Goal: Check status: Check status

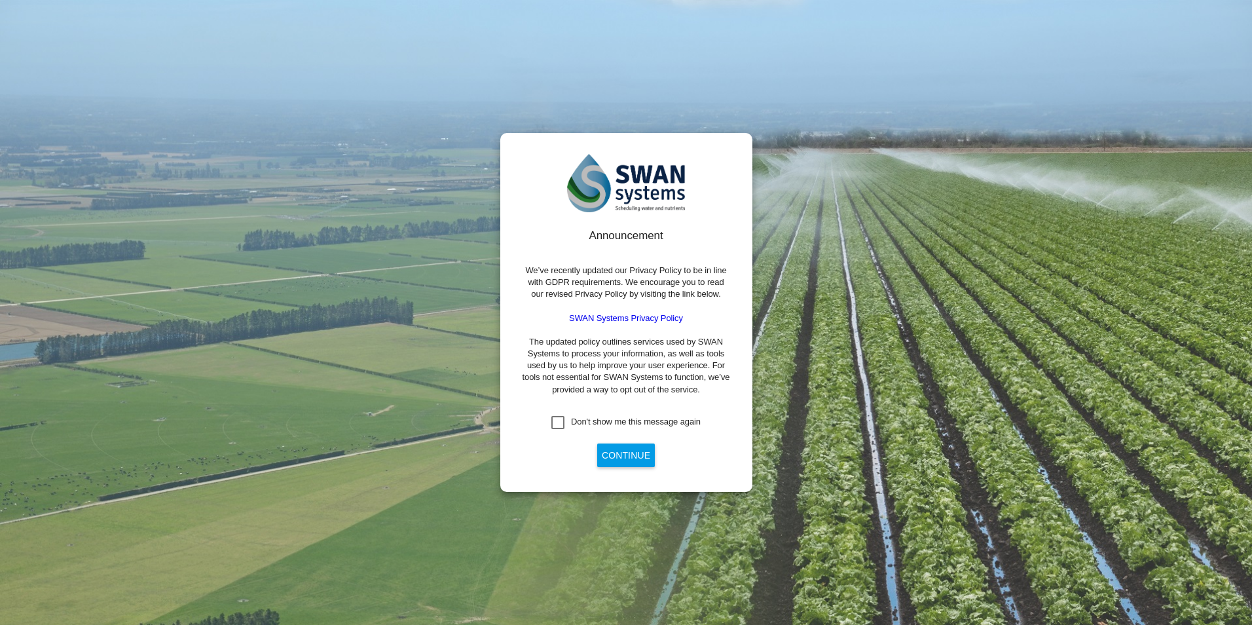
click at [599, 421] on div "Don't show me this message again" at bounding box center [636, 422] width 130 height 12
click at [621, 447] on button "Continue" at bounding box center [626, 455] width 58 height 24
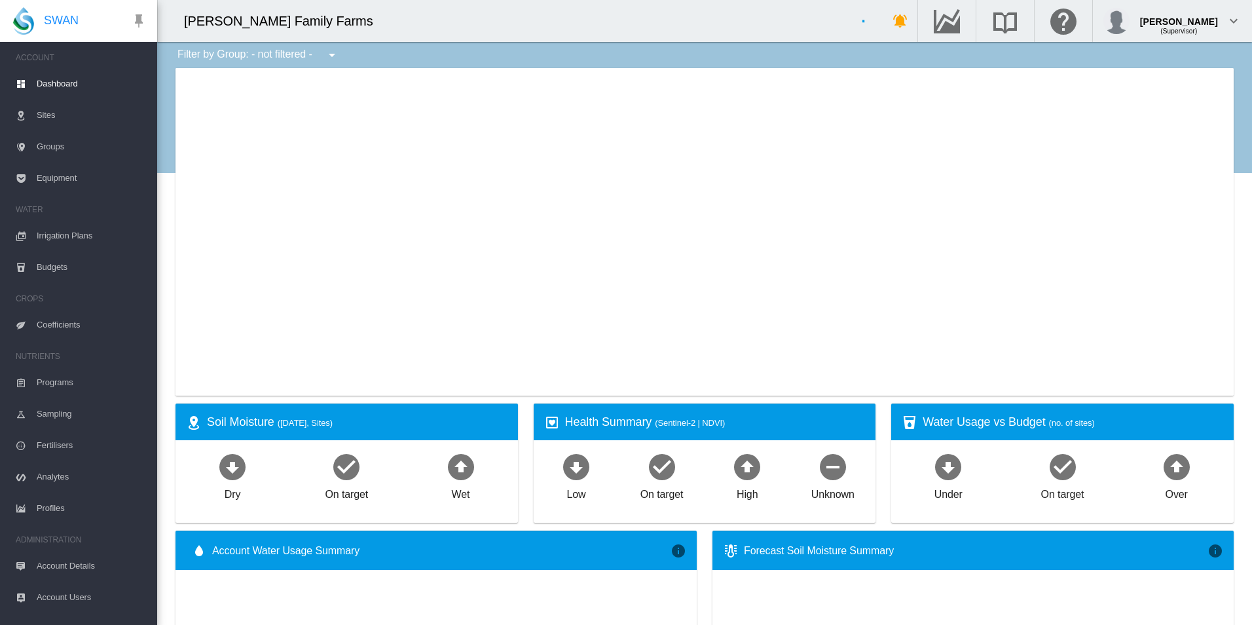
type input "**********"
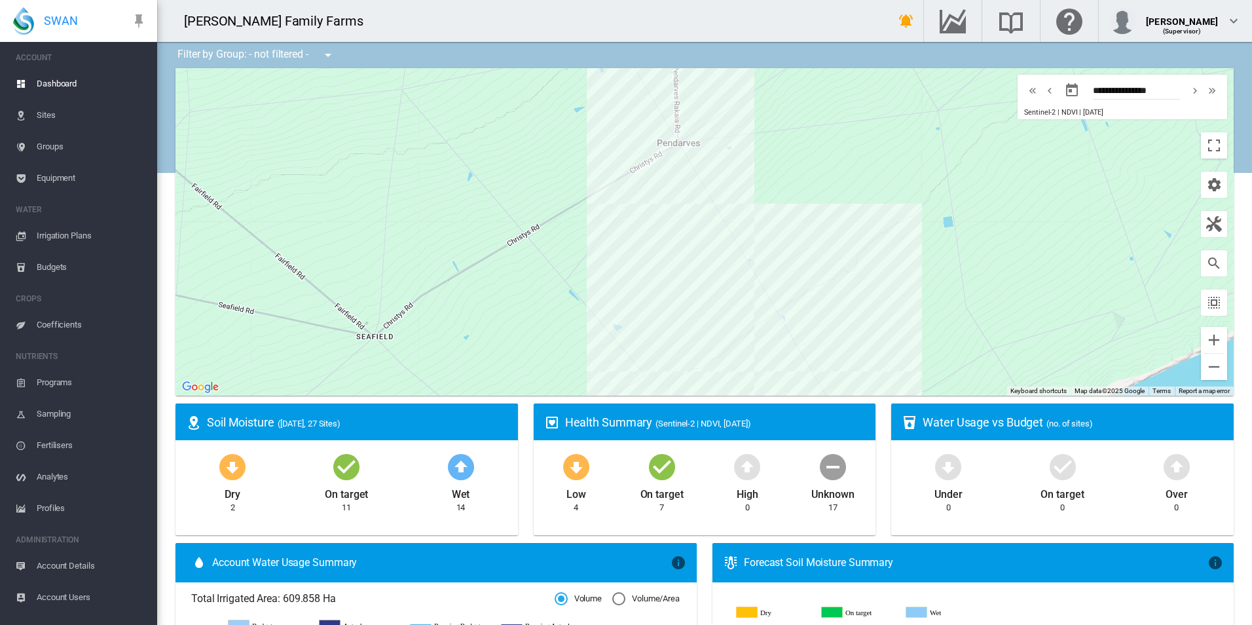
drag, startPoint x: 688, startPoint y: 189, endPoint x: 738, endPoint y: 367, distance: 185.8
click at [738, 367] on div at bounding box center [705, 232] width 1058 height 328
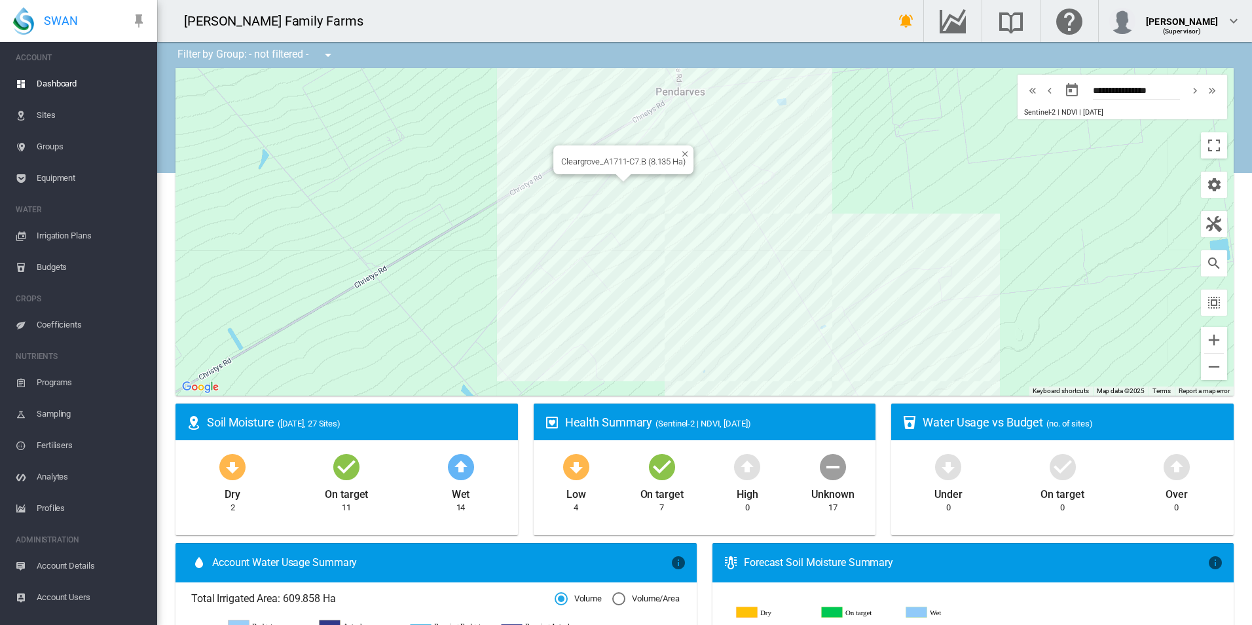
click at [617, 181] on div at bounding box center [624, 178] width 16 height 8
click at [616, 188] on div "Cleargrove_A1711-C7.B (8.135 Ha)" at bounding box center [705, 232] width 1058 height 328
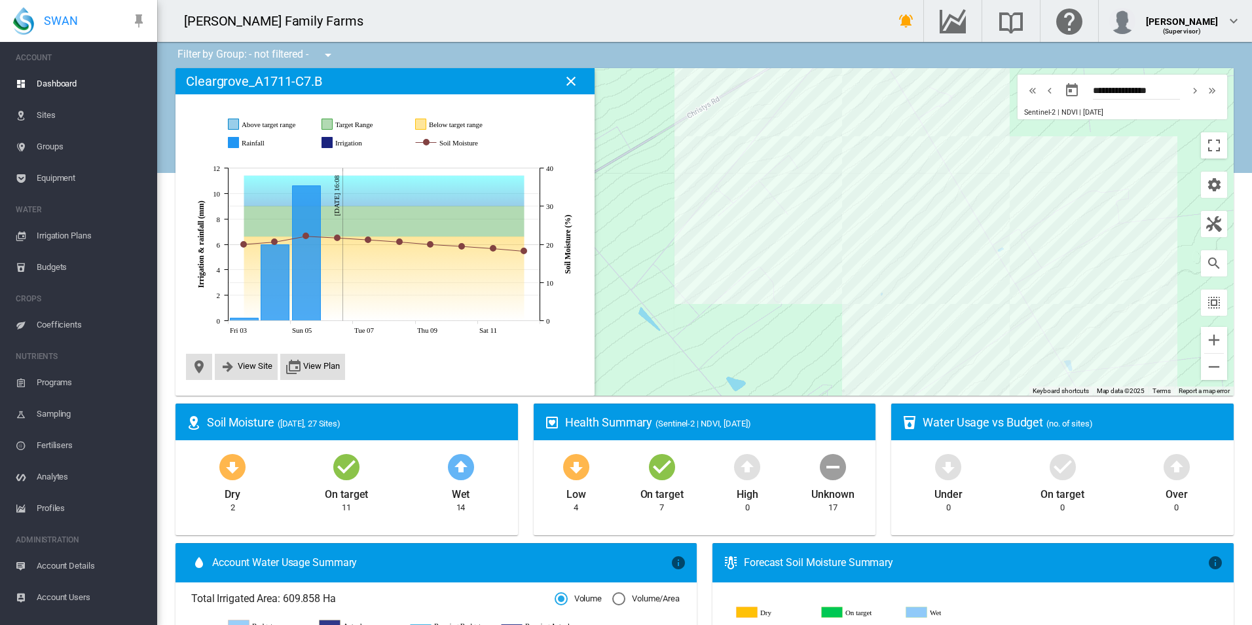
drag, startPoint x: 975, startPoint y: 331, endPoint x: 785, endPoint y: 211, distance: 225.5
click at [785, 211] on div at bounding box center [705, 232] width 1058 height 328
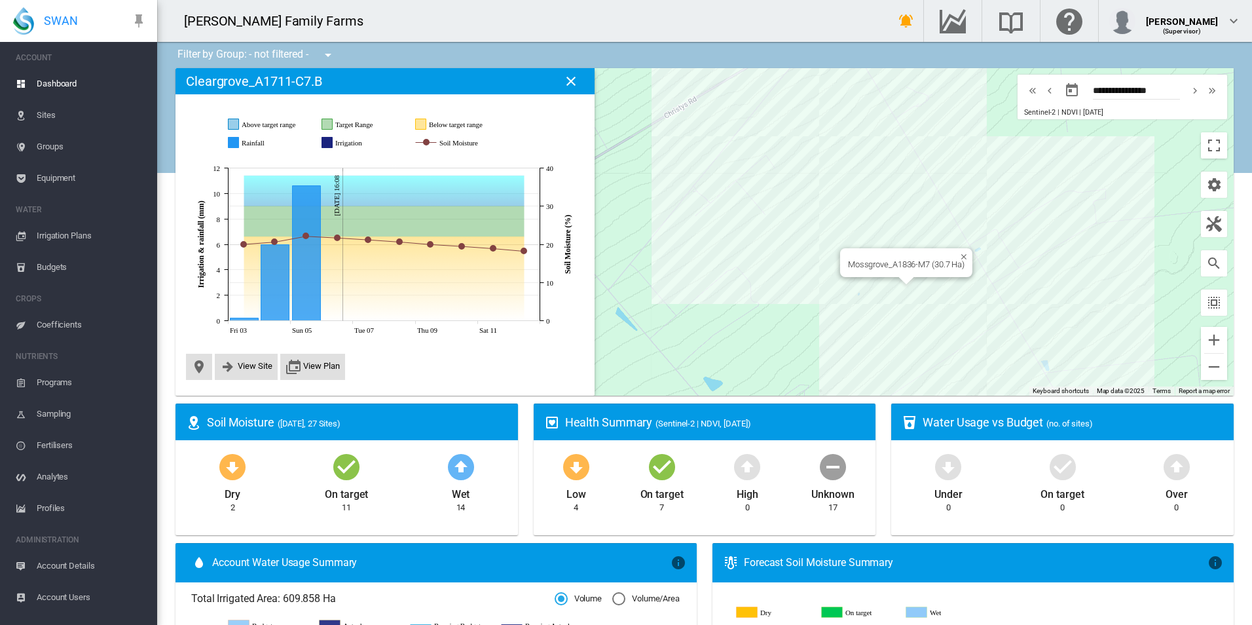
click at [882, 286] on div "Mossgrove_A1836-M7 (30.7 Ha)" at bounding box center [705, 232] width 1058 height 328
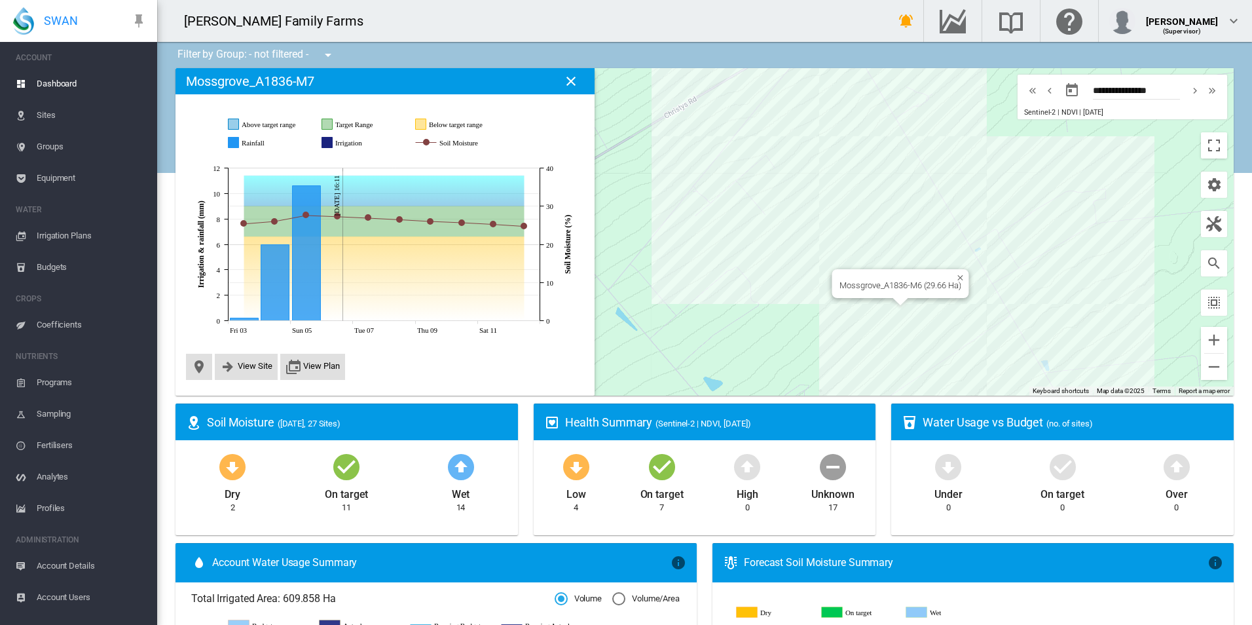
click at [910, 324] on div "Mossgrove_A1836-M6 (29.66 Ha)" at bounding box center [705, 232] width 1058 height 328
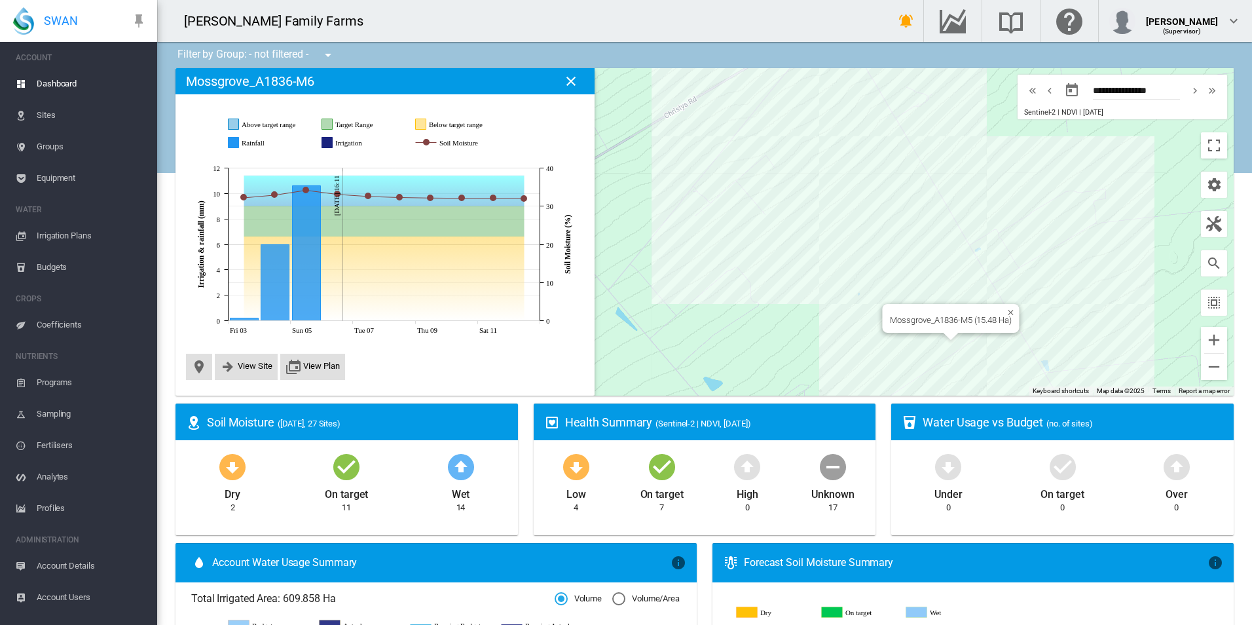
click at [935, 342] on div "Mossgrove_A1836-M5 (15.48 Ha)" at bounding box center [705, 232] width 1058 height 328
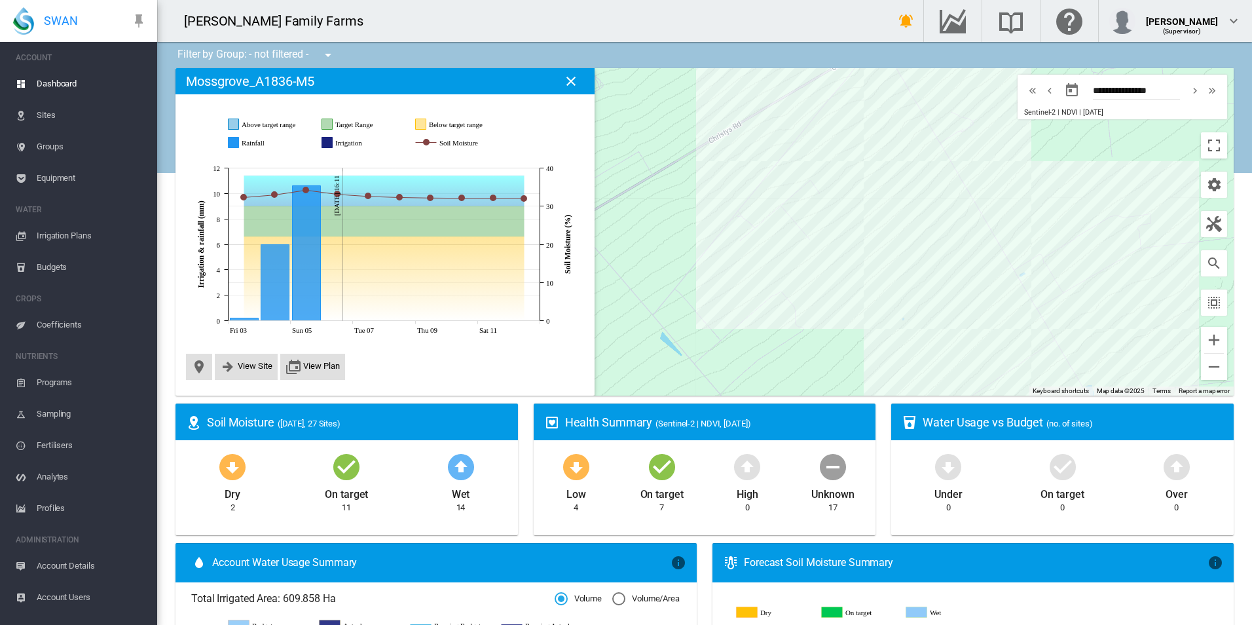
drag, startPoint x: 651, startPoint y: 285, endPoint x: 696, endPoint y: 312, distance: 52.6
click at [696, 312] on div at bounding box center [705, 232] width 1058 height 328
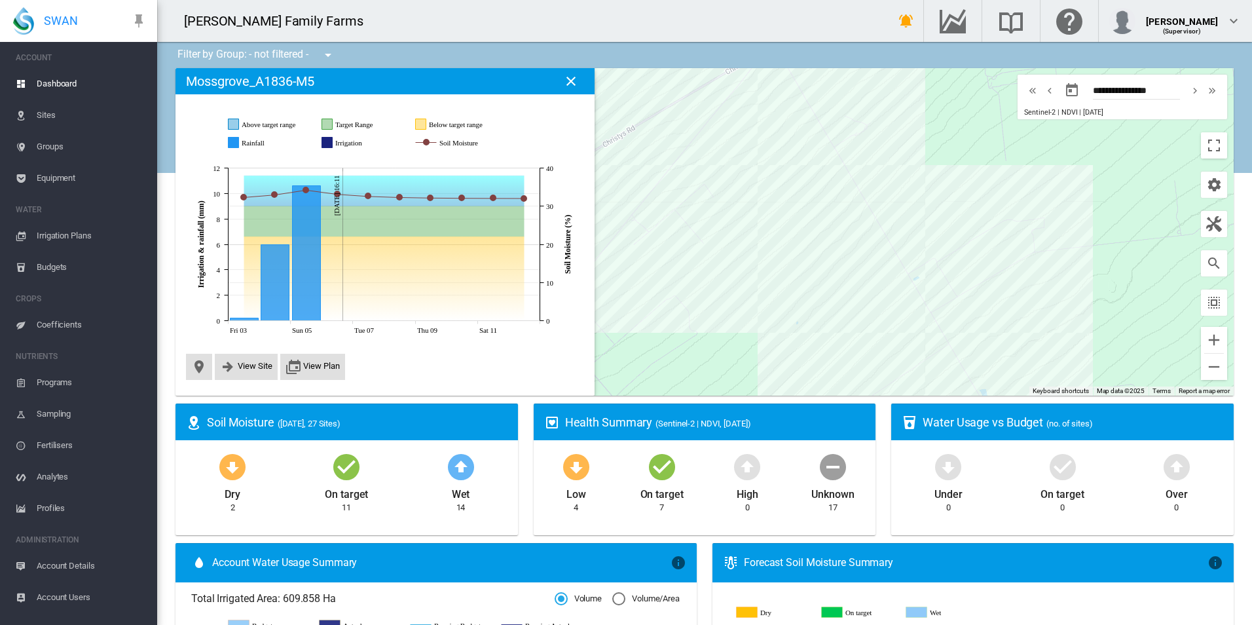
drag, startPoint x: 826, startPoint y: 323, endPoint x: 712, endPoint y: 327, distance: 114.0
click at [712, 327] on div at bounding box center [705, 232] width 1058 height 328
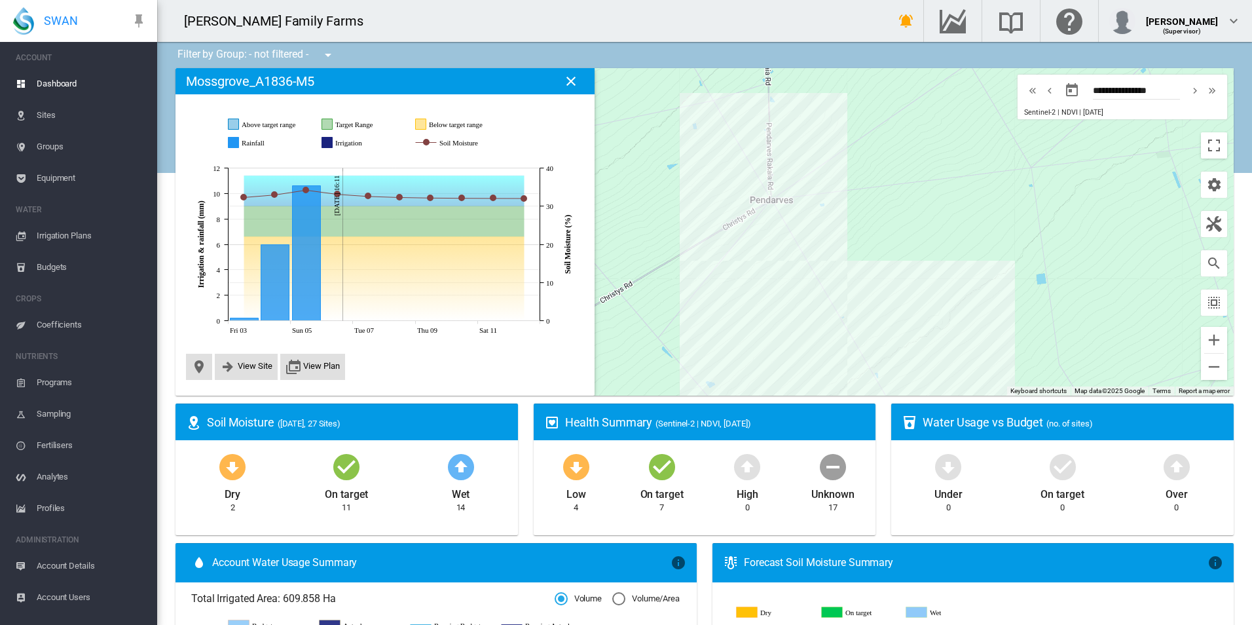
drag, startPoint x: 753, startPoint y: 376, endPoint x: 826, endPoint y: 276, distance: 123.3
click at [826, 276] on div at bounding box center [705, 232] width 1058 height 328
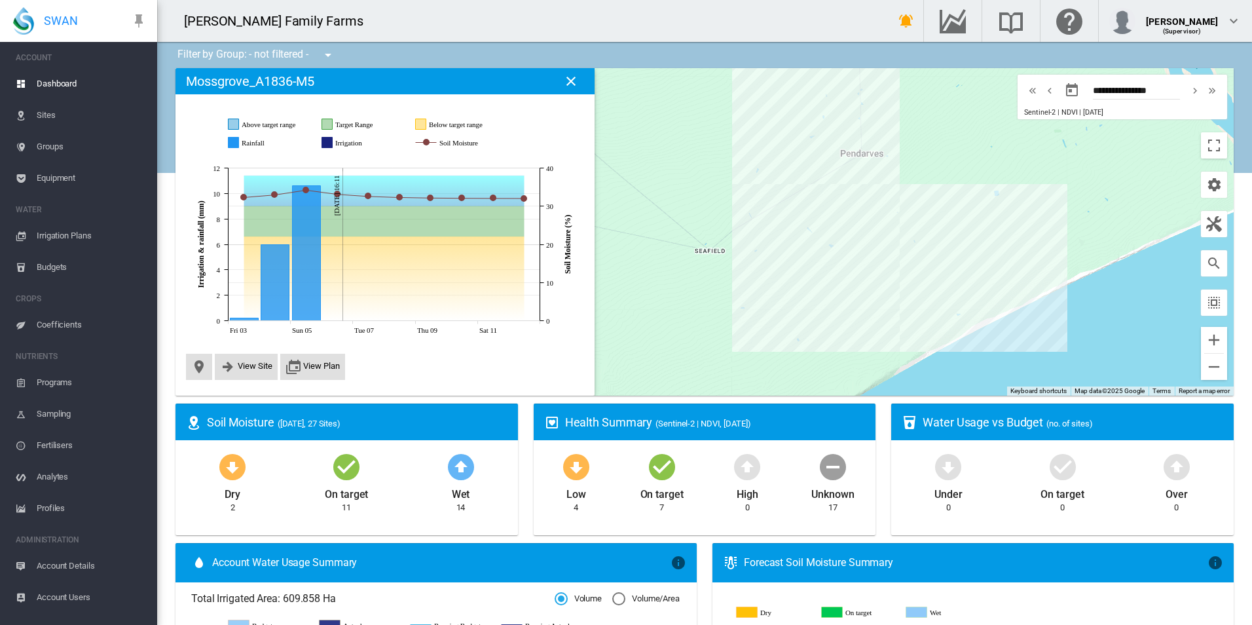
drag, startPoint x: 821, startPoint y: 312, endPoint x: 841, endPoint y: 271, distance: 46.0
click at [841, 271] on div at bounding box center [705, 232] width 1058 height 328
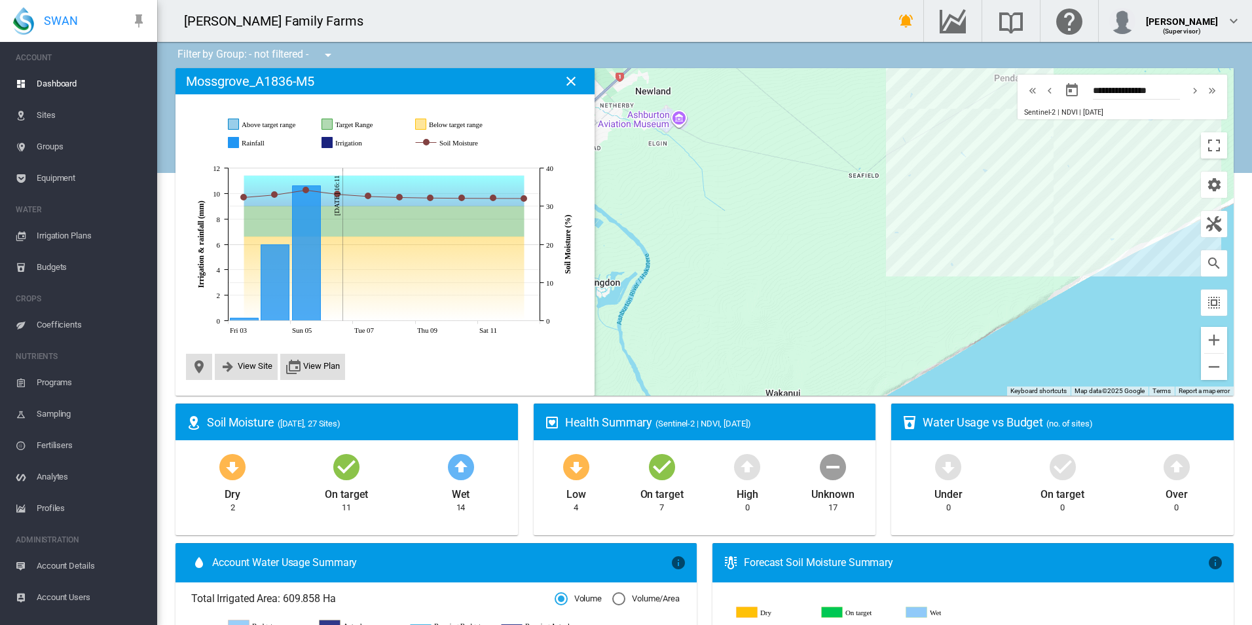
drag, startPoint x: 801, startPoint y: 308, endPoint x: 957, endPoint y: 229, distance: 174.6
click at [957, 229] on div at bounding box center [705, 232] width 1058 height 328
click at [1032, 246] on div "Whitecaps_A8042-W7 (24.524 Ha)" at bounding box center [705, 232] width 1058 height 328
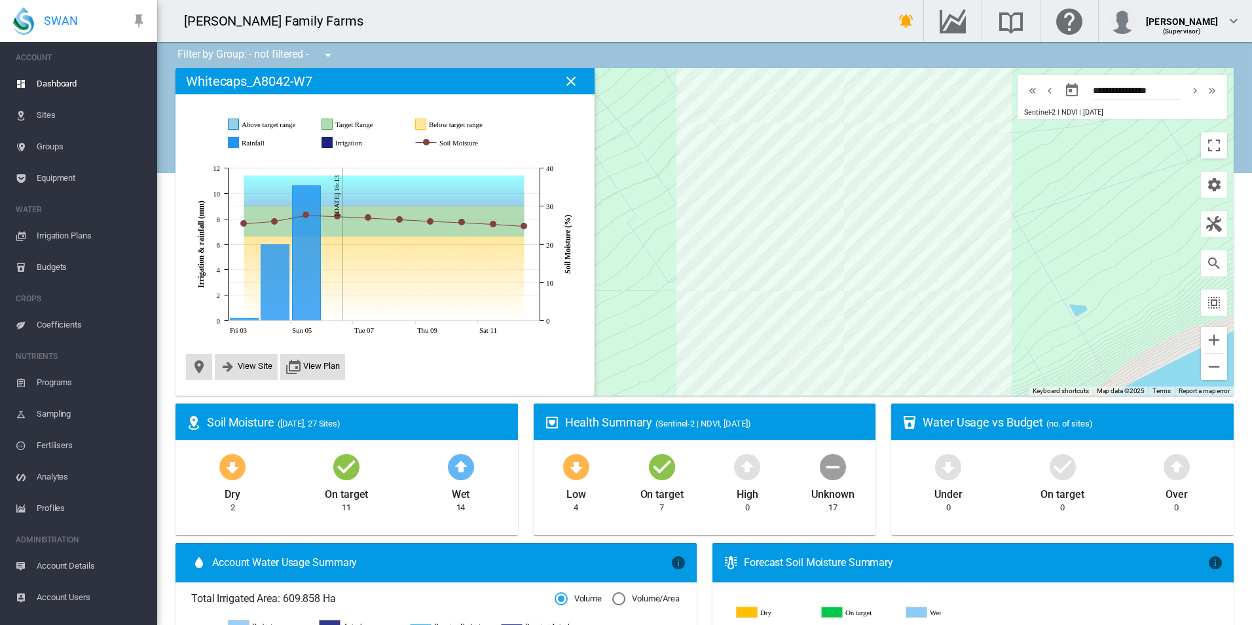
drag, startPoint x: 936, startPoint y: 208, endPoint x: 738, endPoint y: 367, distance: 254.3
click at [738, 367] on div at bounding box center [705, 232] width 1058 height 328
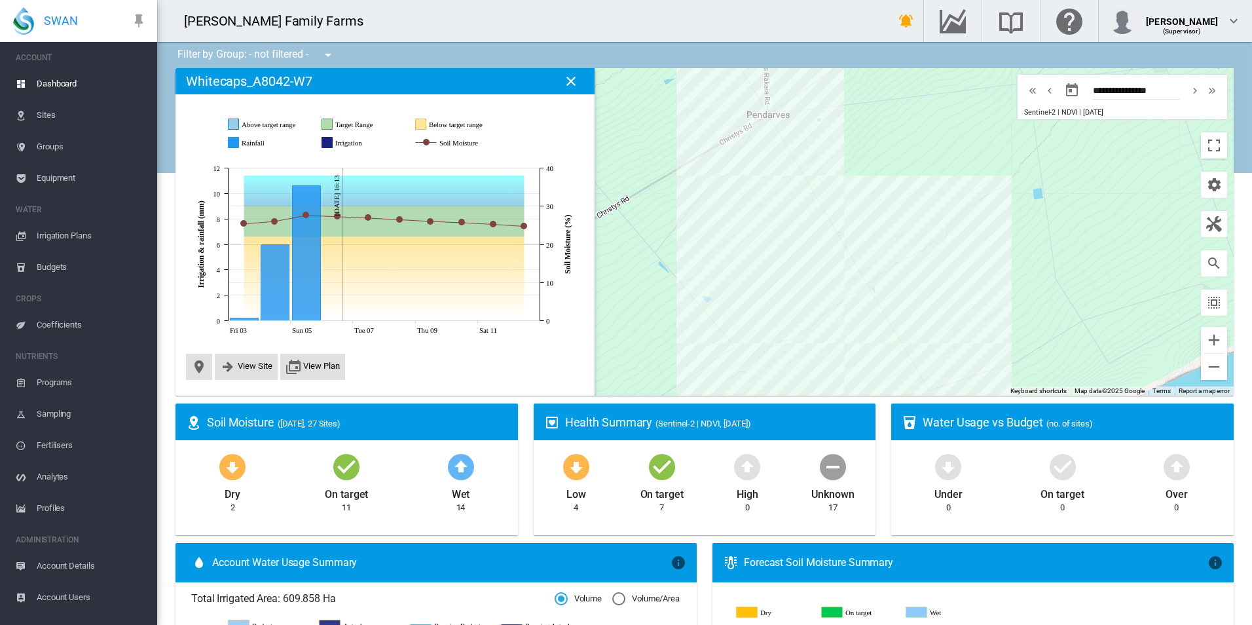
drag, startPoint x: 953, startPoint y: 119, endPoint x: 912, endPoint y: 266, distance: 152.4
click at [912, 266] on div at bounding box center [705, 232] width 1058 height 328
click at [816, 269] on div "Mossgrove_A1836-M3 (29.9 Ha)" at bounding box center [705, 232] width 1058 height 328
click at [808, 253] on div at bounding box center [705, 232] width 1058 height 328
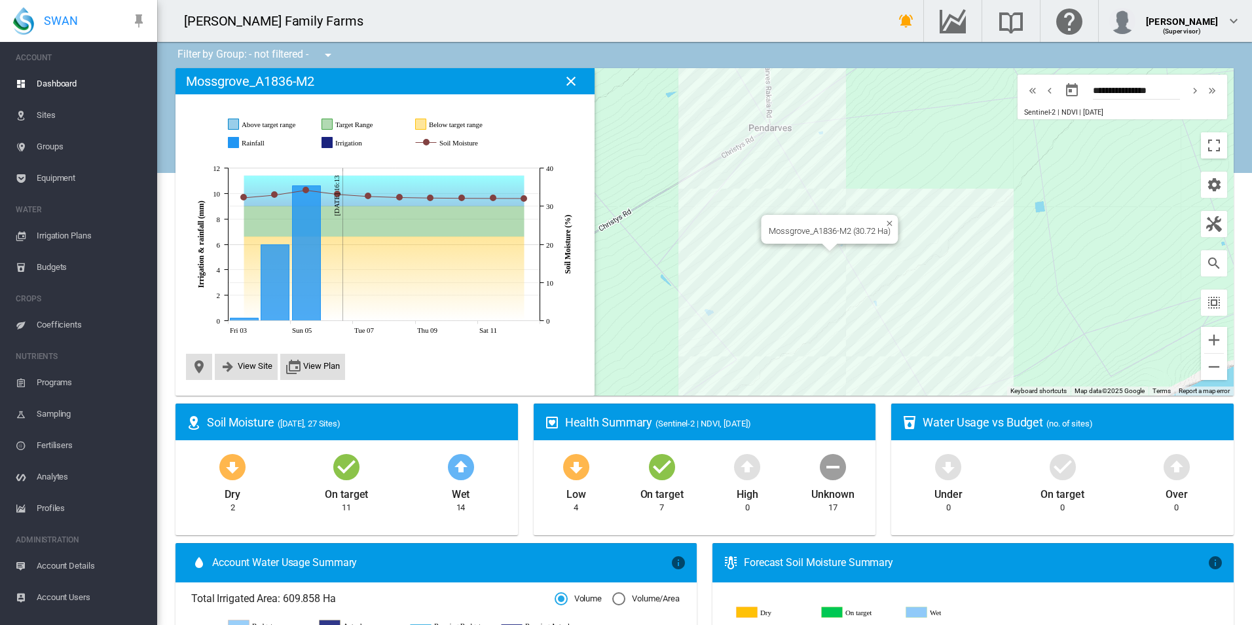
click at [813, 246] on div "Mossgrove_A1836-M2 (30.72 Ha)" at bounding box center [705, 232] width 1058 height 328
